Goal: Task Accomplishment & Management: Manage account settings

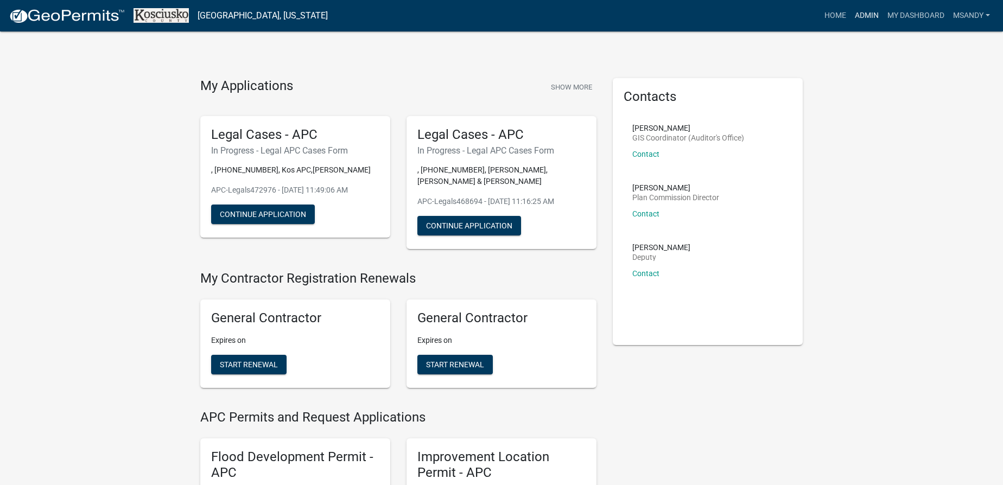
click at [869, 15] on link "Admin" at bounding box center [866, 15] width 33 height 21
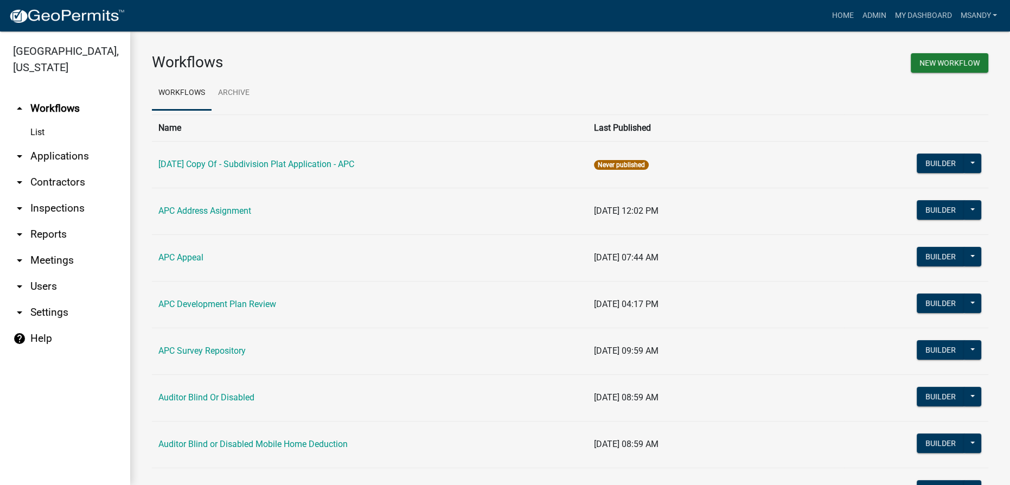
click at [57, 157] on link "arrow_drop_down Applications" at bounding box center [65, 156] width 130 height 26
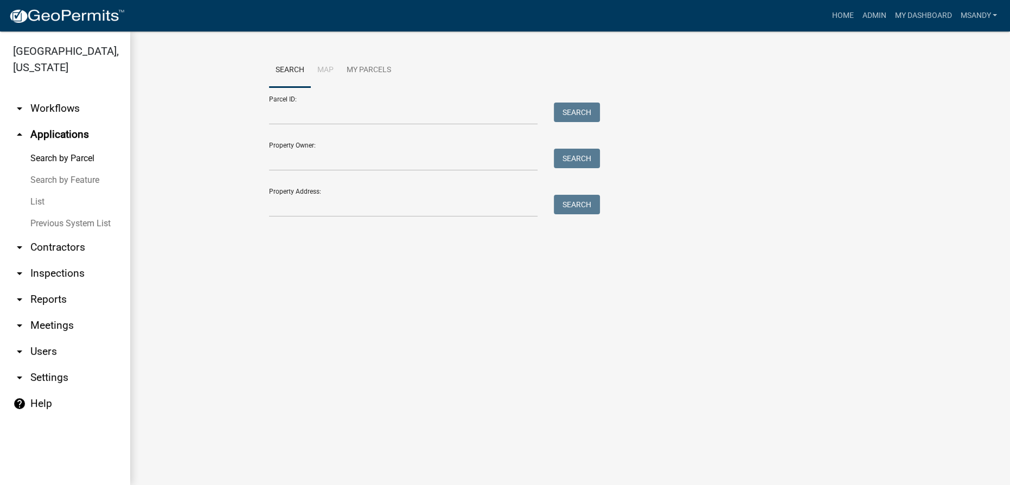
click at [44, 200] on link "List" at bounding box center [65, 202] width 130 height 22
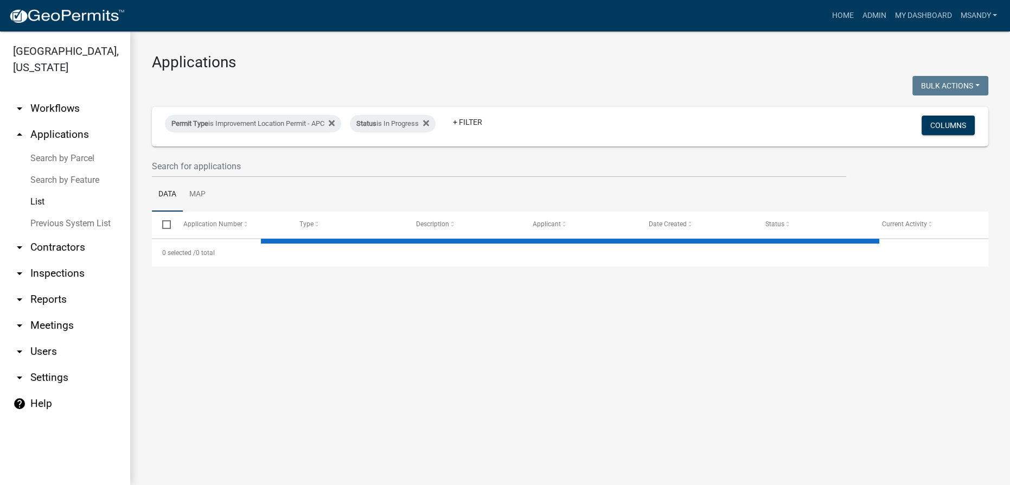
select select "3: 100"
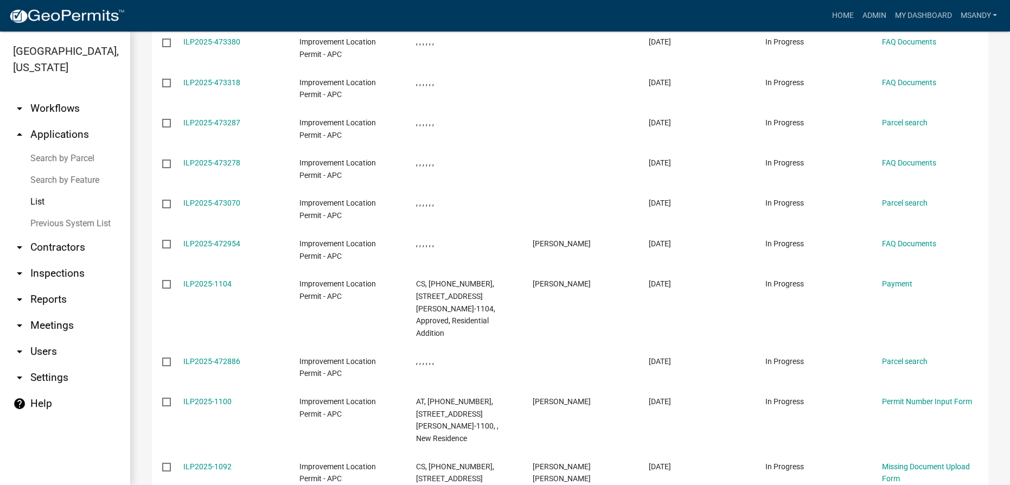
scroll to position [131, 0]
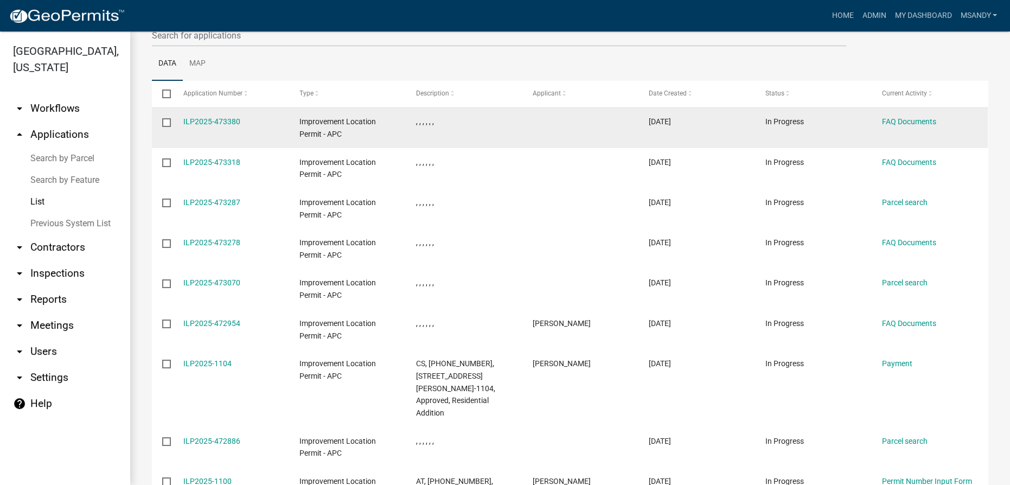
click at [171, 124] on label at bounding box center [170, 122] width 16 height 9
click at [169, 124] on input "checkbox" at bounding box center [165, 121] width 7 height 7
checkbox input "true"
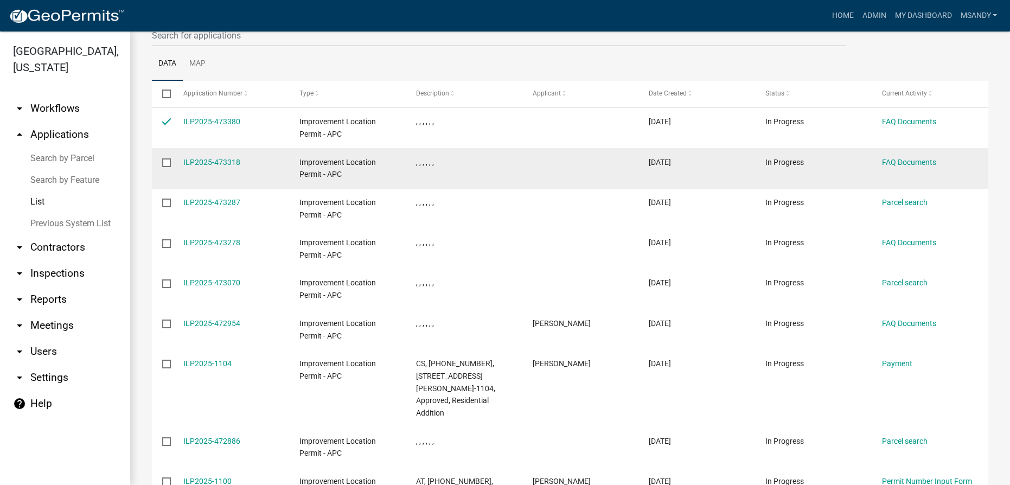
click at [165, 159] on input "checkbox" at bounding box center [165, 161] width 7 height 7
checkbox input "true"
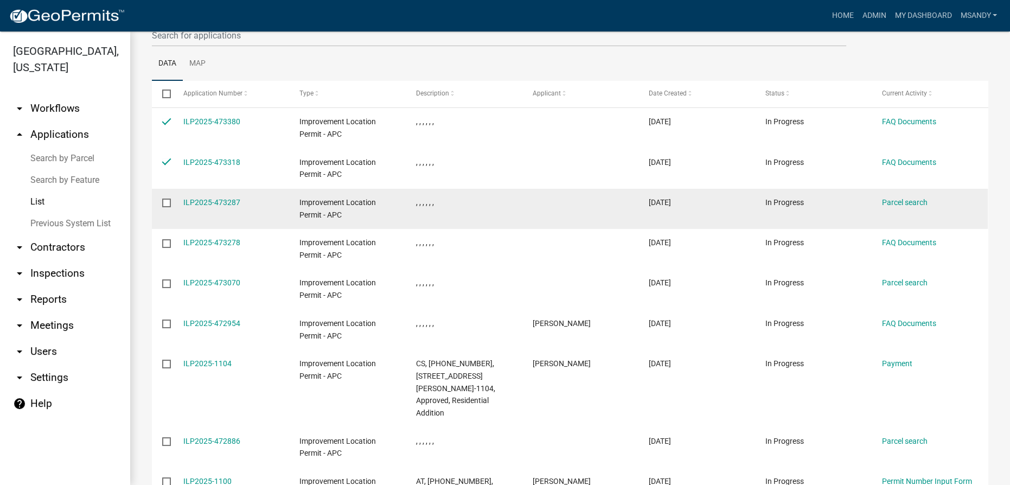
click at [169, 199] on input "checkbox" at bounding box center [165, 202] width 7 height 7
checkbox input "true"
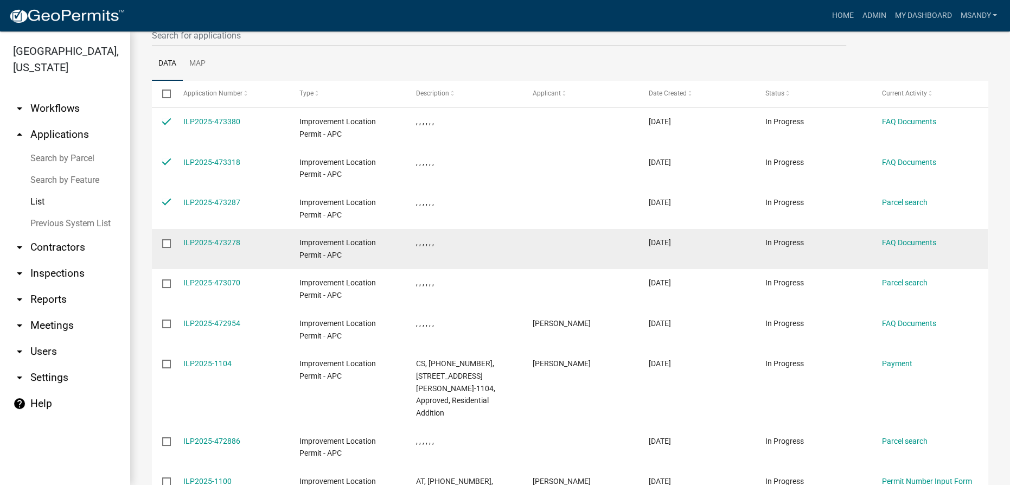
click at [169, 243] on input "checkbox" at bounding box center [165, 242] width 7 height 7
checkbox input "true"
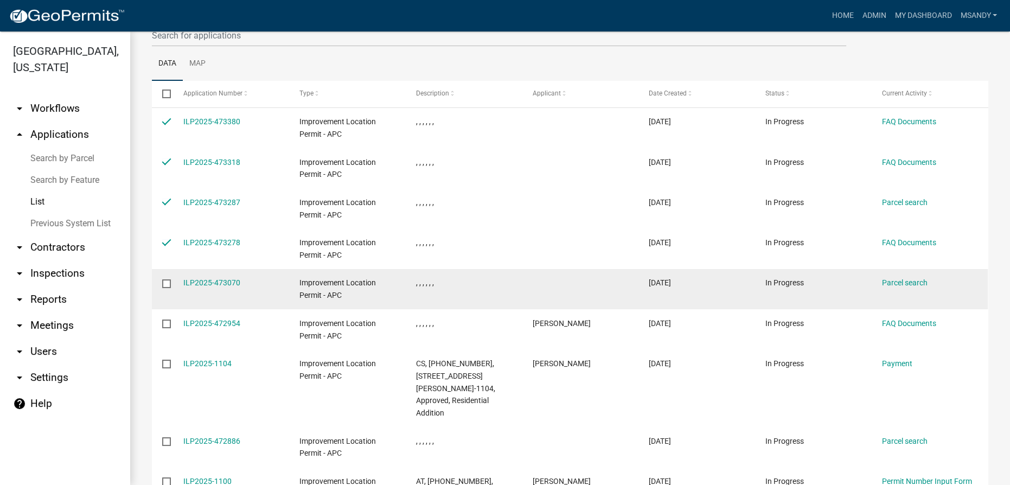
click at [165, 286] on input "checkbox" at bounding box center [165, 282] width 7 height 7
checkbox input "true"
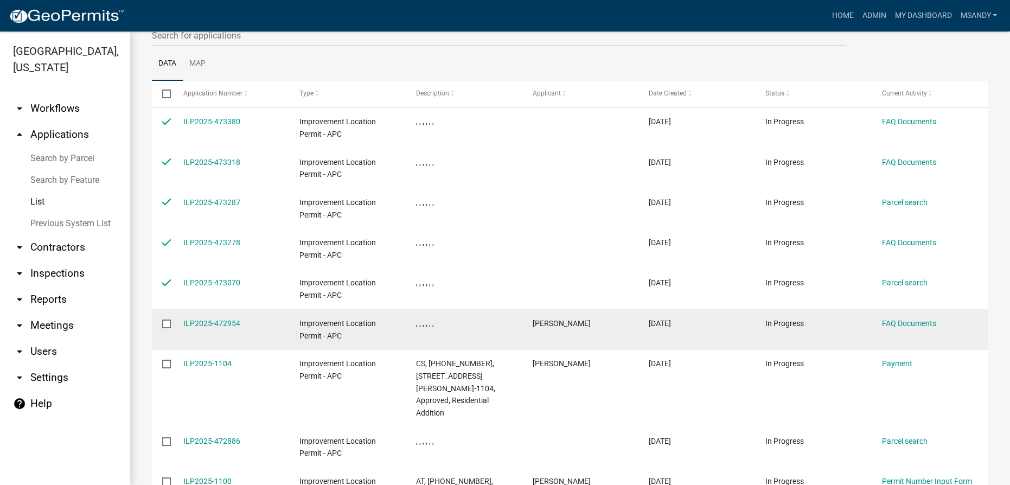
click at [169, 321] on input "checkbox" at bounding box center [165, 323] width 7 height 7
checkbox input "true"
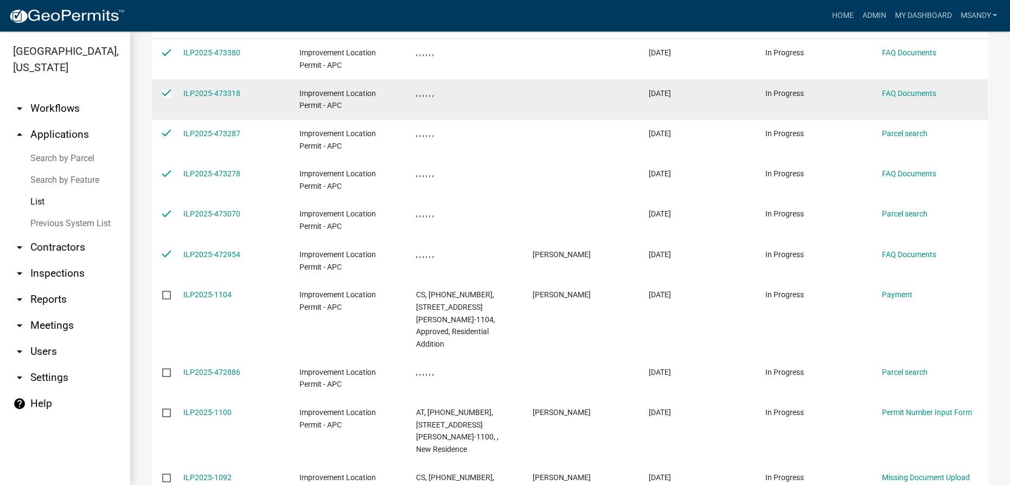
scroll to position [279, 0]
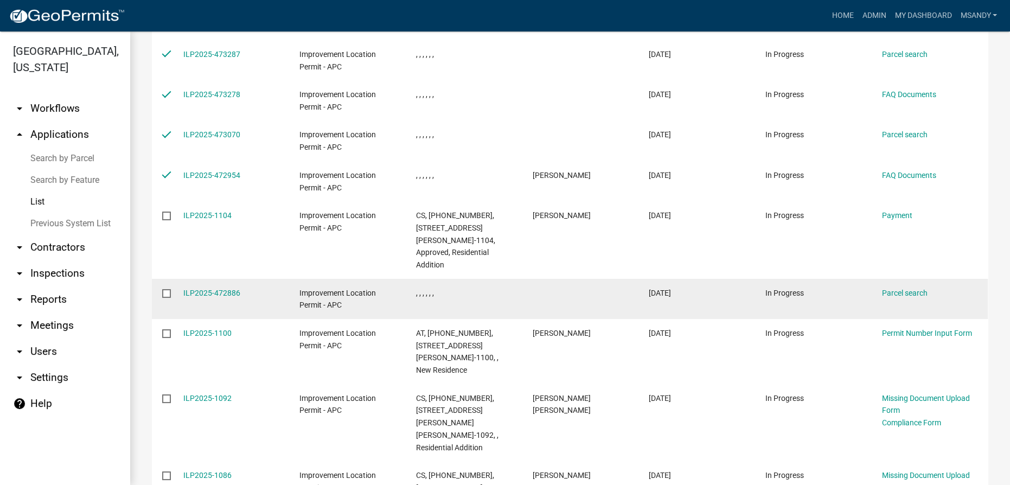
click at [163, 289] on input "checkbox" at bounding box center [165, 292] width 7 height 7
checkbox input "true"
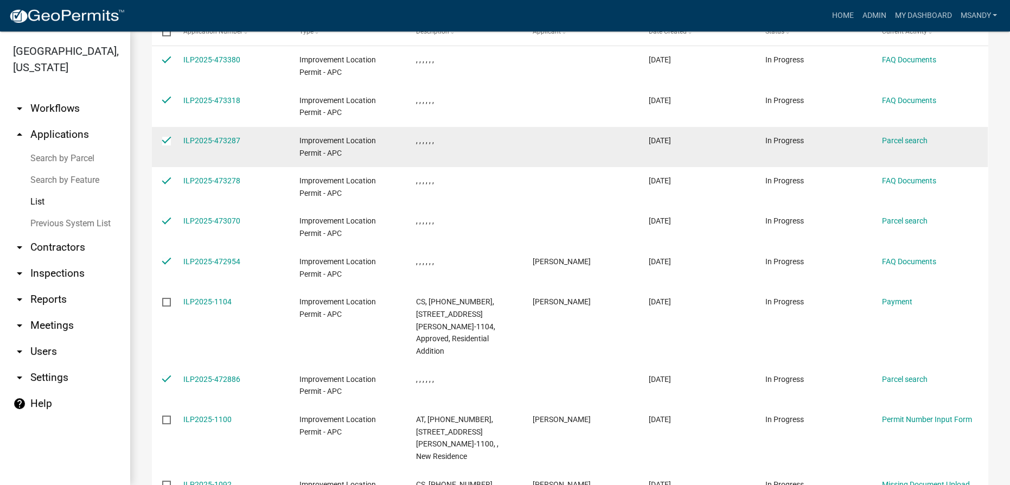
scroll to position [180, 0]
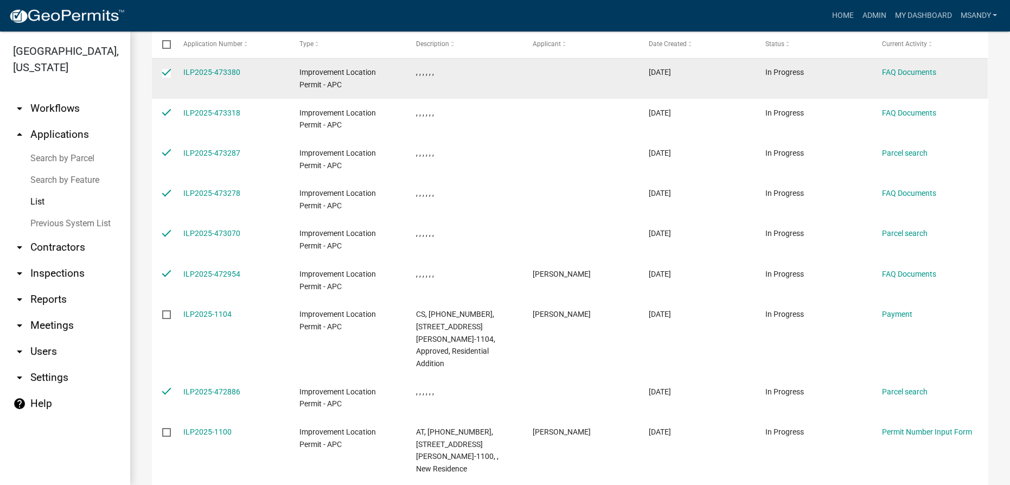
click at [163, 73] on input "checkbox" at bounding box center [165, 72] width 7 height 7
checkbox input "false"
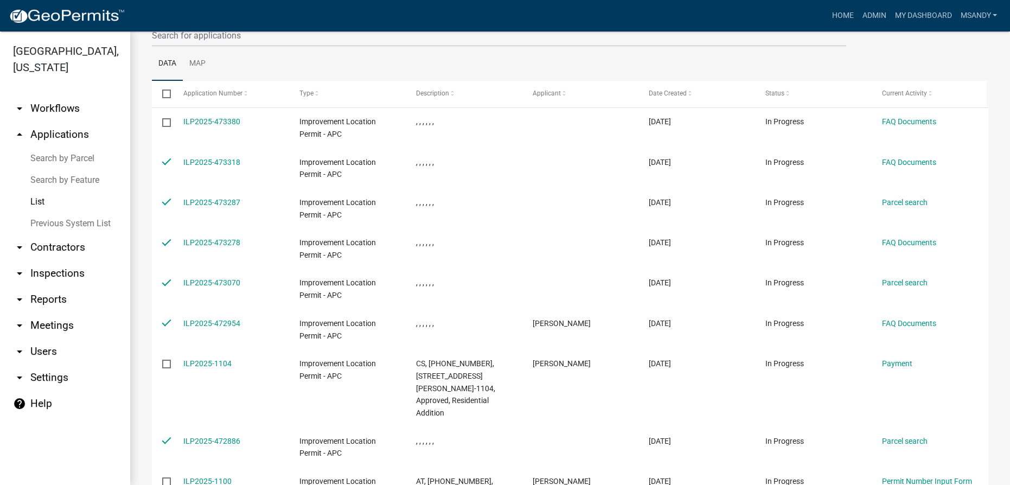
scroll to position [0, 0]
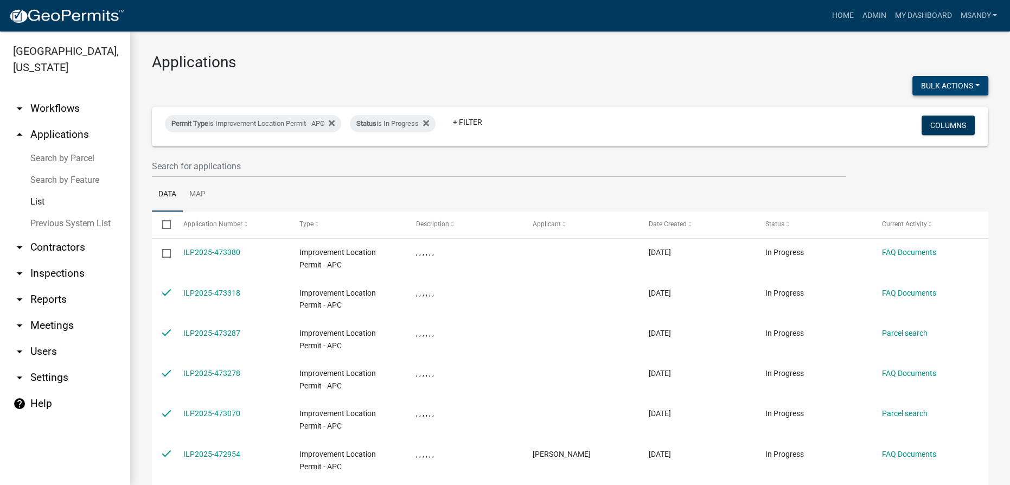
click at [964, 79] on button "Bulk Actions" at bounding box center [951, 86] width 76 height 20
click at [918, 116] on button "Void" at bounding box center [945, 114] width 87 height 26
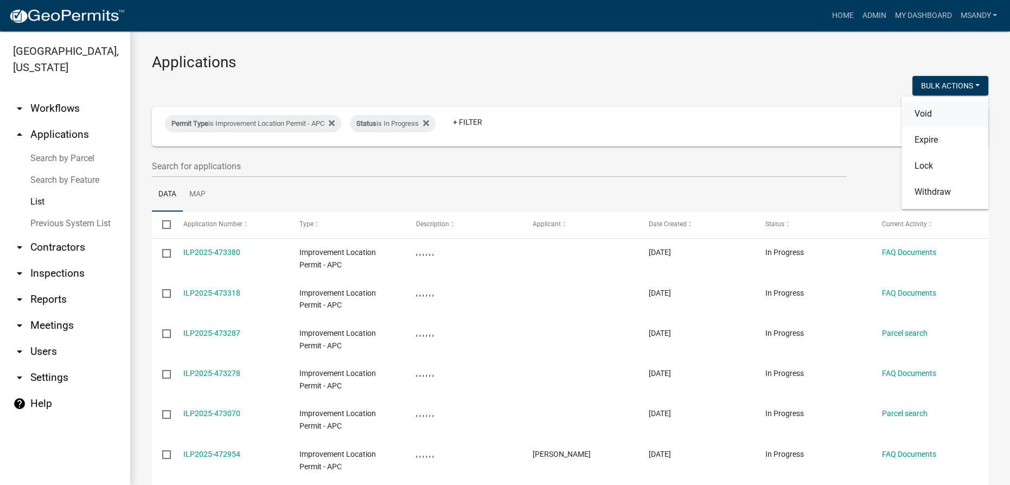
checkbox input "false"
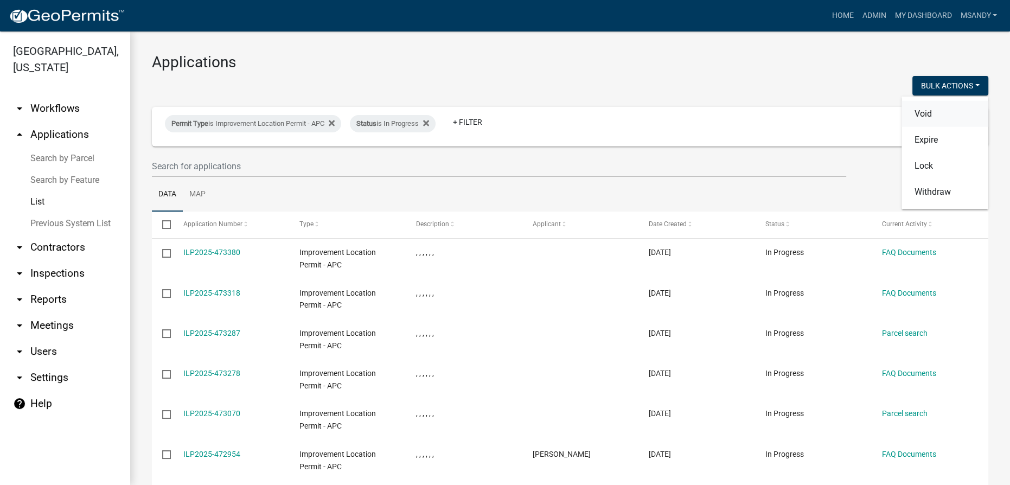
checkbox input "false"
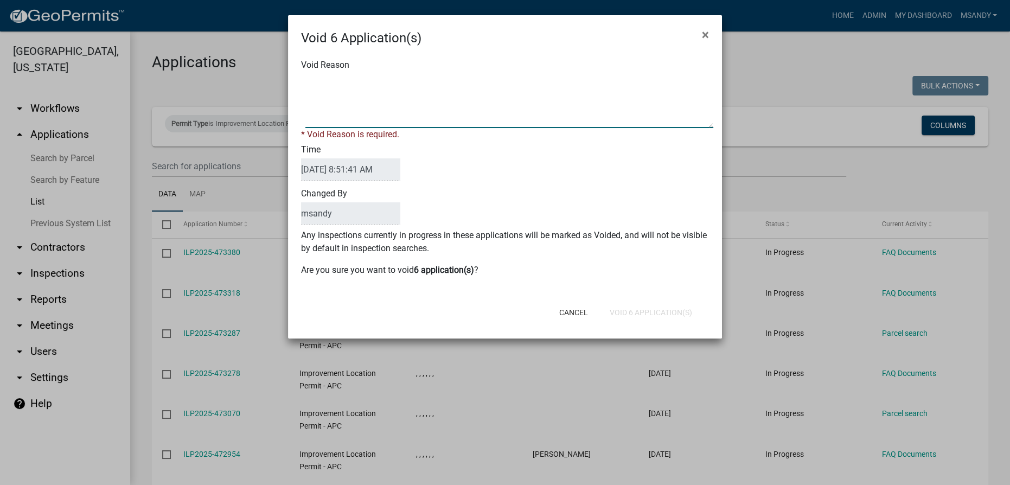
click at [449, 90] on textarea "Void Reason" at bounding box center [509, 101] width 408 height 54
type textarea "incomplete"
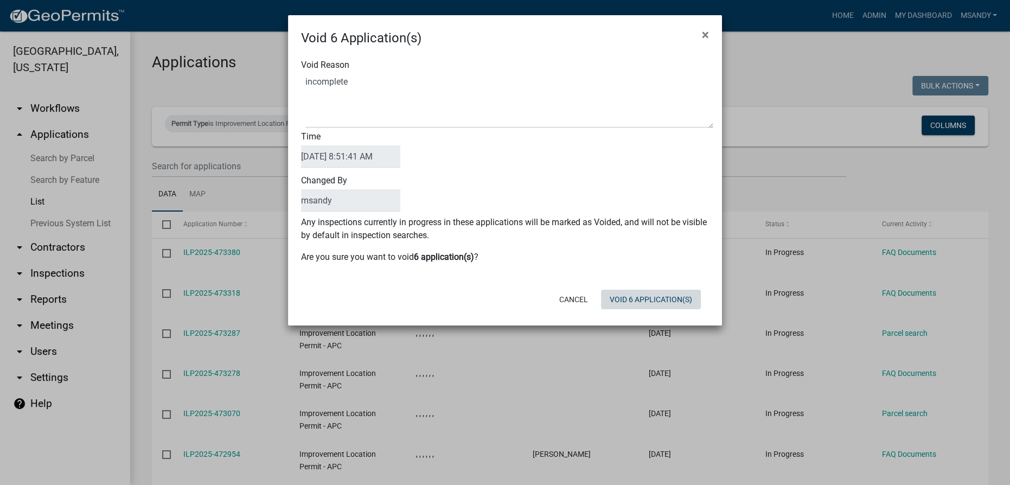
click at [660, 308] on button "Void 6 Application(s)" at bounding box center [651, 300] width 100 height 20
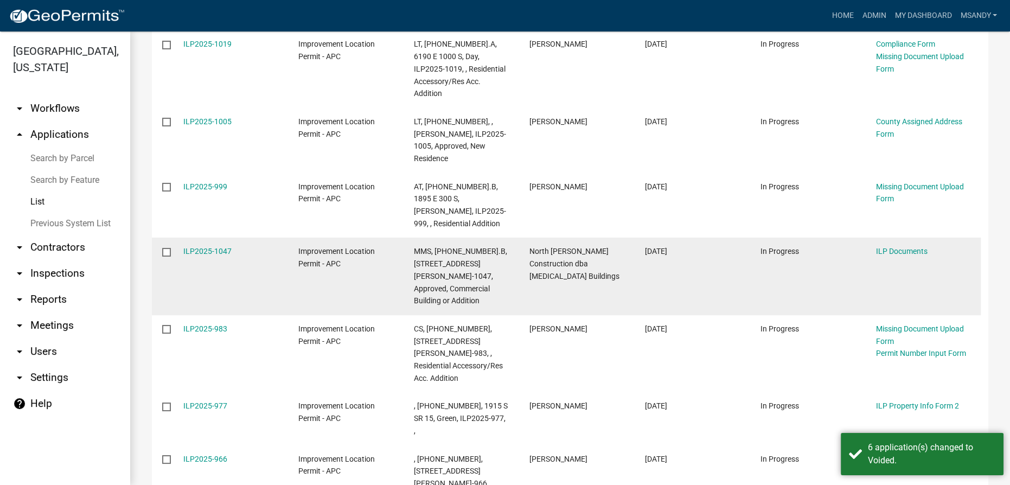
scroll to position [1221, 0]
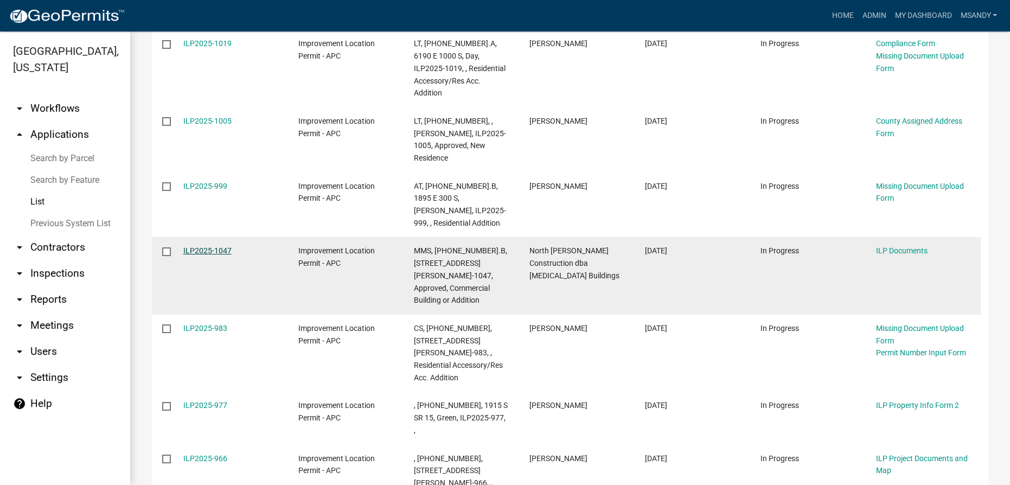
click at [214, 246] on link "ILP2025-1047" at bounding box center [207, 250] width 48 height 9
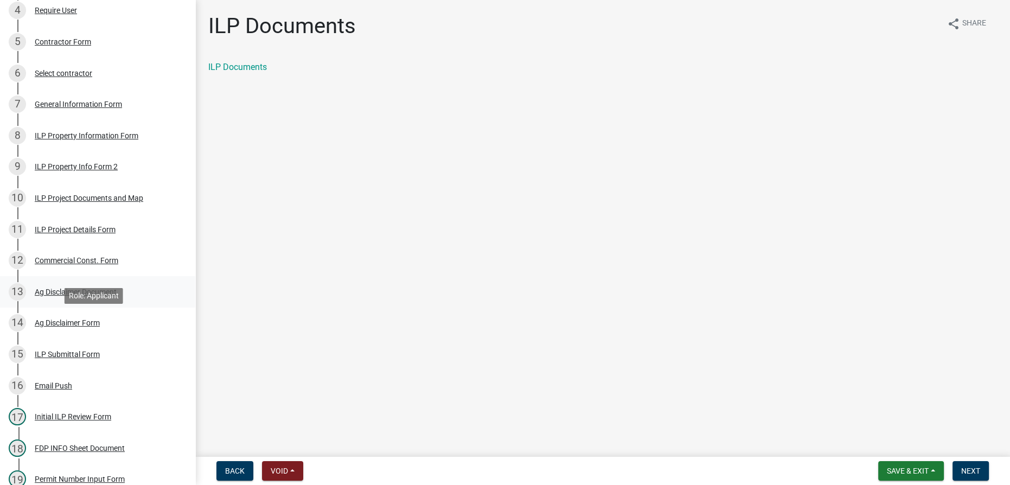
scroll to position [296, 0]
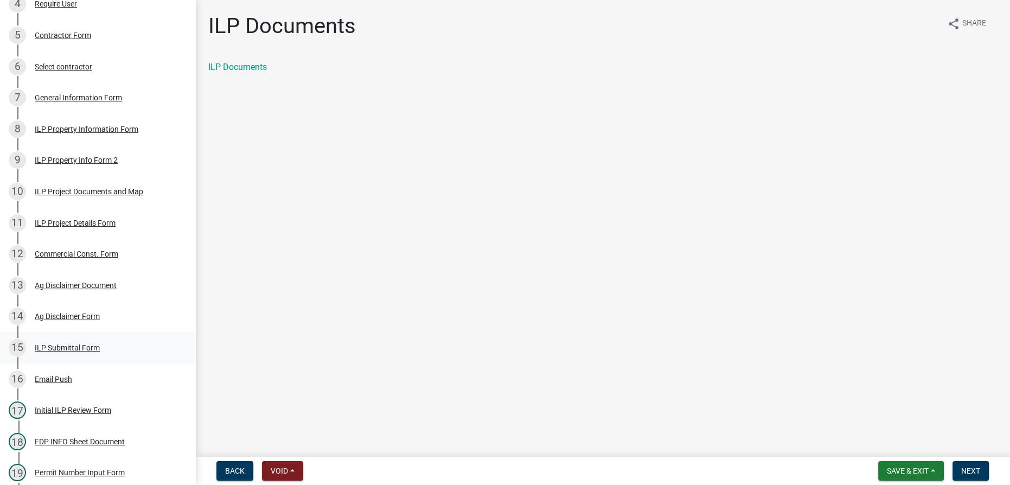
click at [77, 352] on div "ILP Submittal Form" at bounding box center [67, 348] width 65 height 8
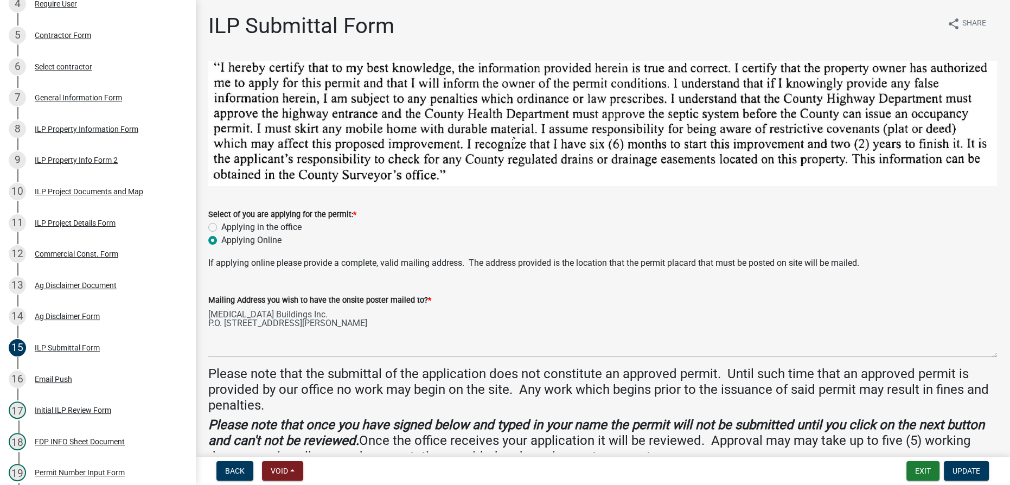
drag, startPoint x: 207, startPoint y: 313, endPoint x: 302, endPoint y: 322, distance: 96.0
click at [302, 322] on div "Mailing Address you wish to have the onsite poster mailed to? * [MEDICAL_DATA] …" at bounding box center [602, 317] width 805 height 79
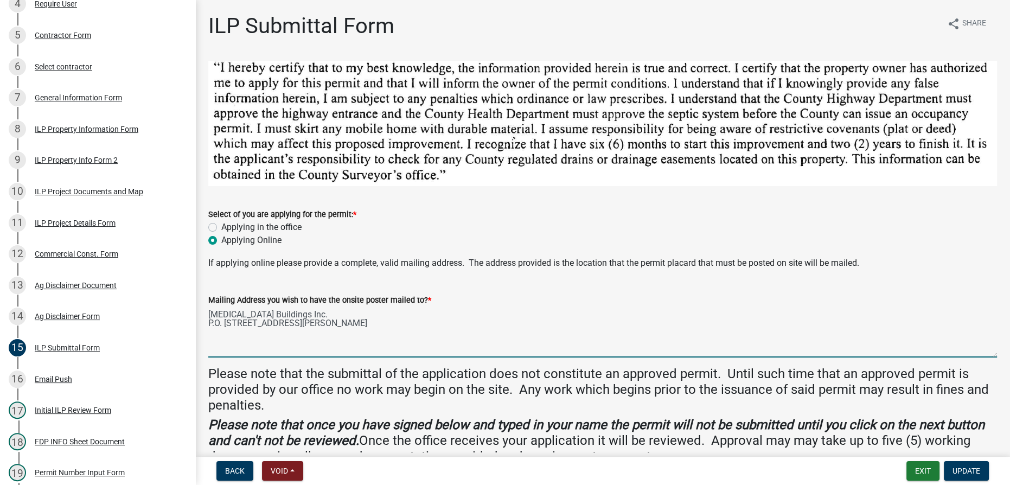
drag, startPoint x: 209, startPoint y: 311, endPoint x: 313, endPoint y: 331, distance: 104.9
click at [313, 331] on textarea "[MEDICAL_DATA] Buildings Inc. P.O. [STREET_ADDRESS][PERSON_NAME]" at bounding box center [602, 332] width 789 height 51
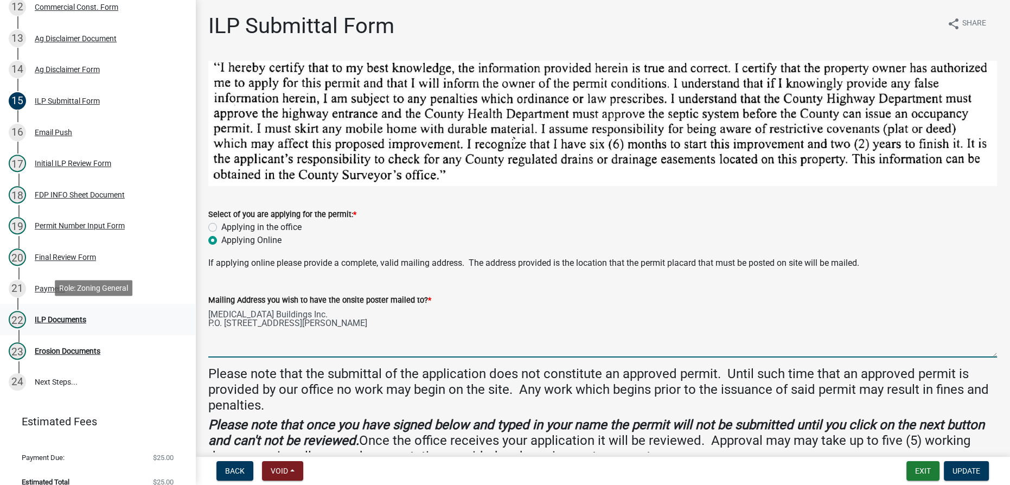
scroll to position [562, 0]
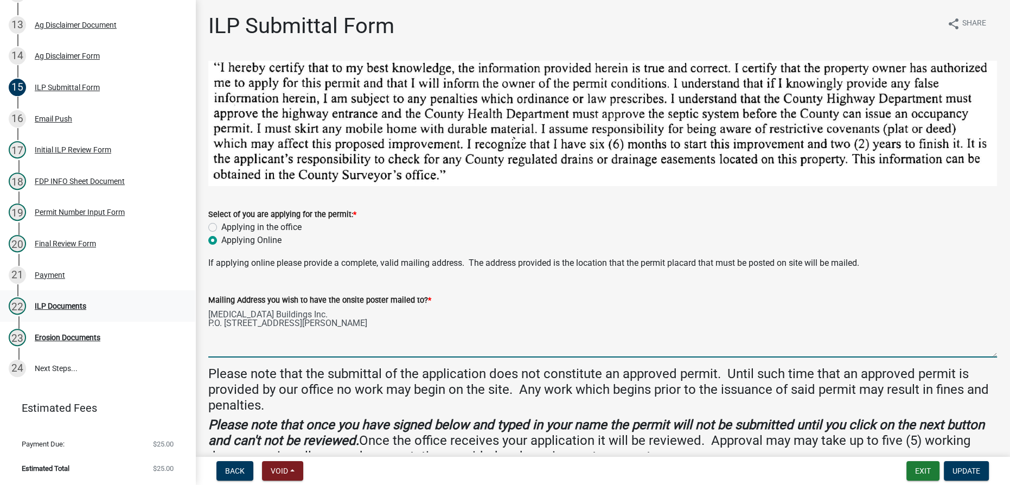
click at [75, 305] on div "ILP Documents" at bounding box center [61, 306] width 52 height 8
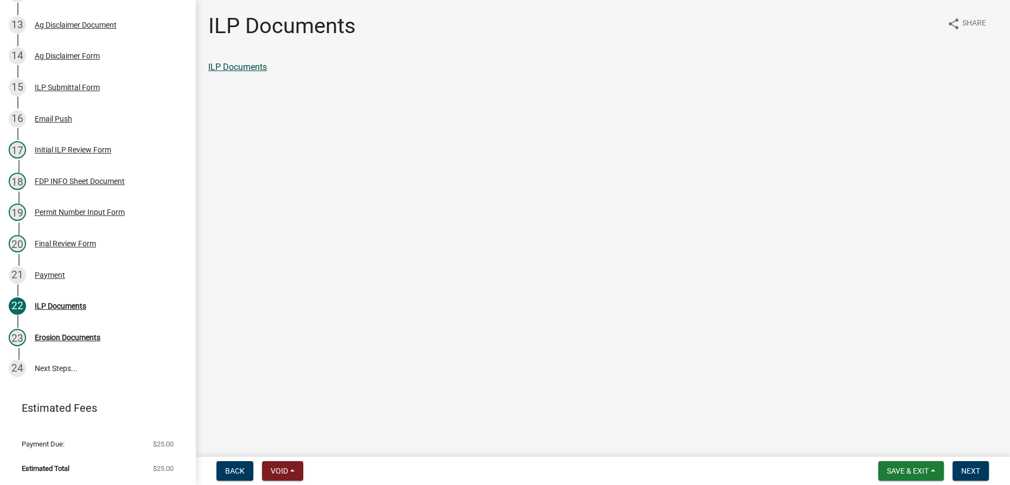
click at [242, 64] on link "ILP Documents" at bounding box center [237, 67] width 59 height 10
click at [974, 467] on span "Next" at bounding box center [970, 471] width 19 height 9
